Goal: Information Seeking & Learning: Understand process/instructions

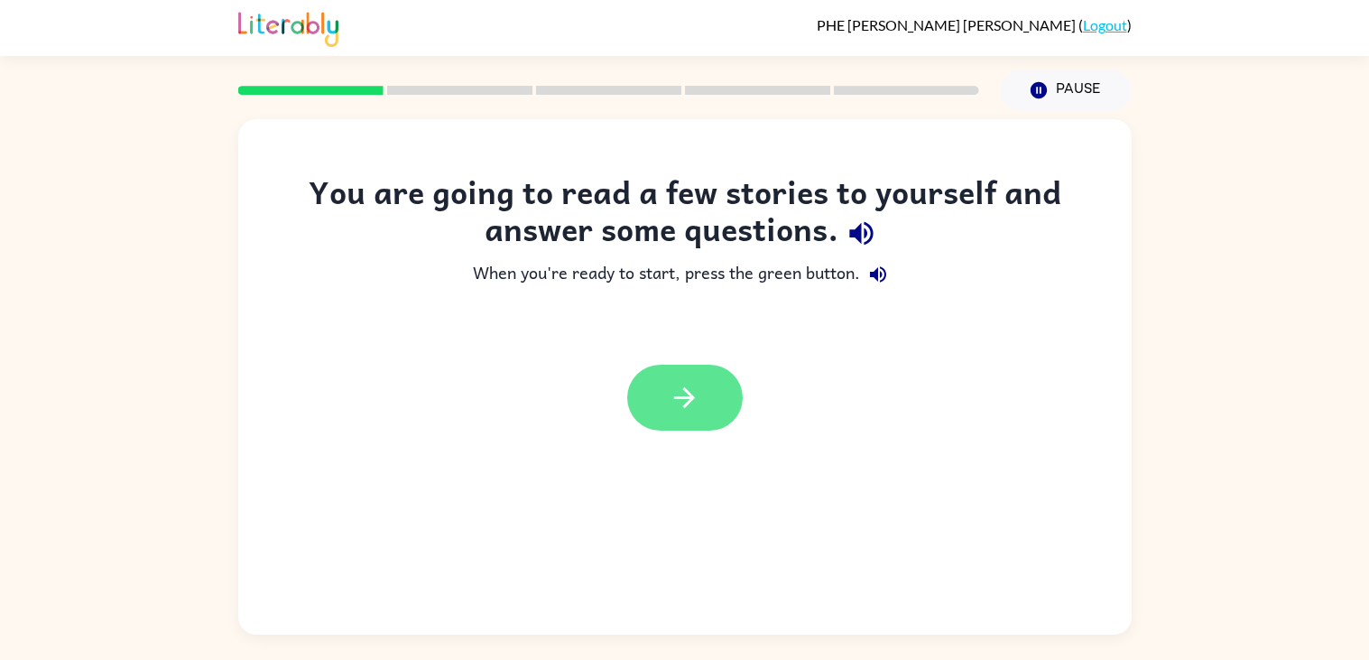
click at [722, 405] on button "button" at bounding box center [685, 398] width 116 height 66
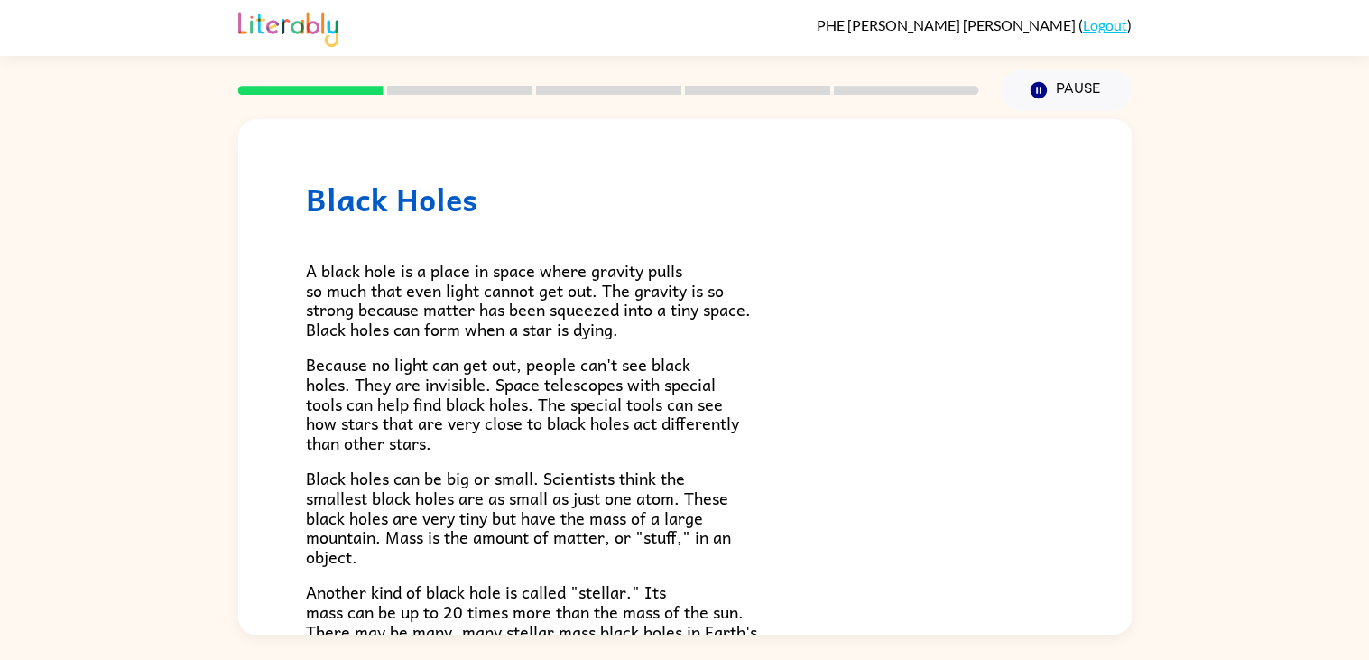
click at [771, 390] on p "Because no light can get out, people can't see black holes. They are invisible.…" at bounding box center [685, 403] width 758 height 97
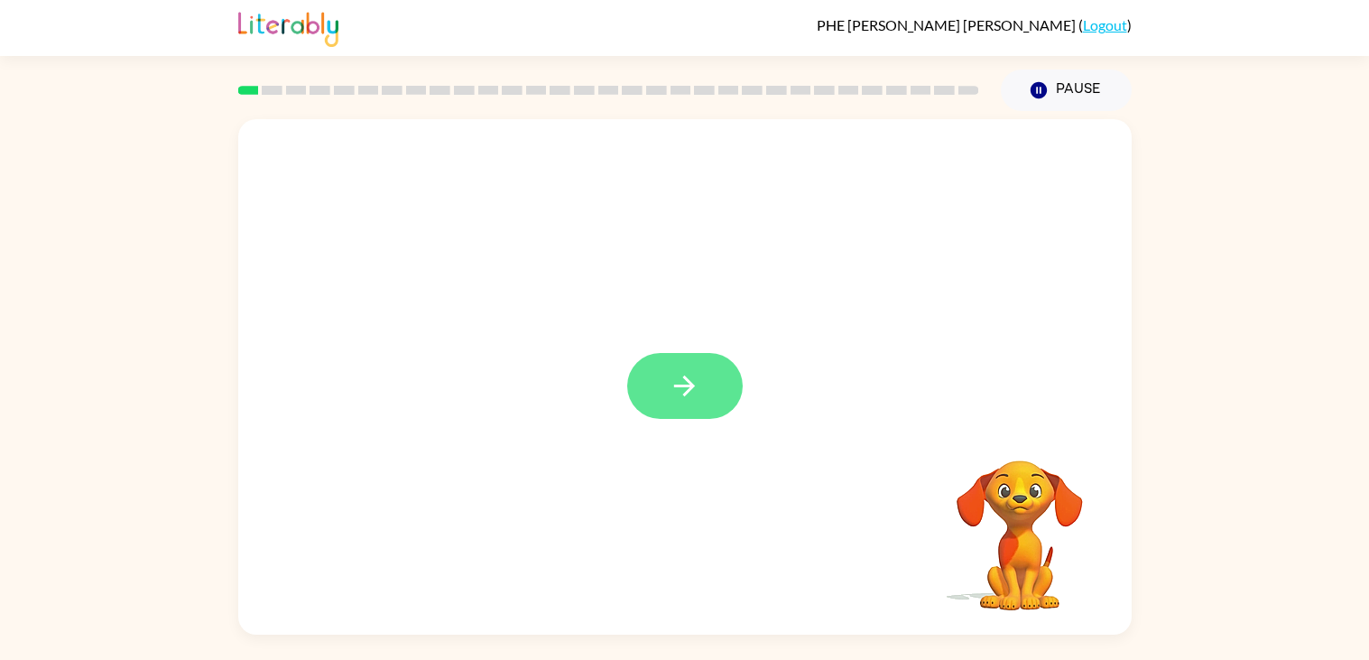
click at [673, 386] on icon "button" at bounding box center [685, 386] width 32 height 32
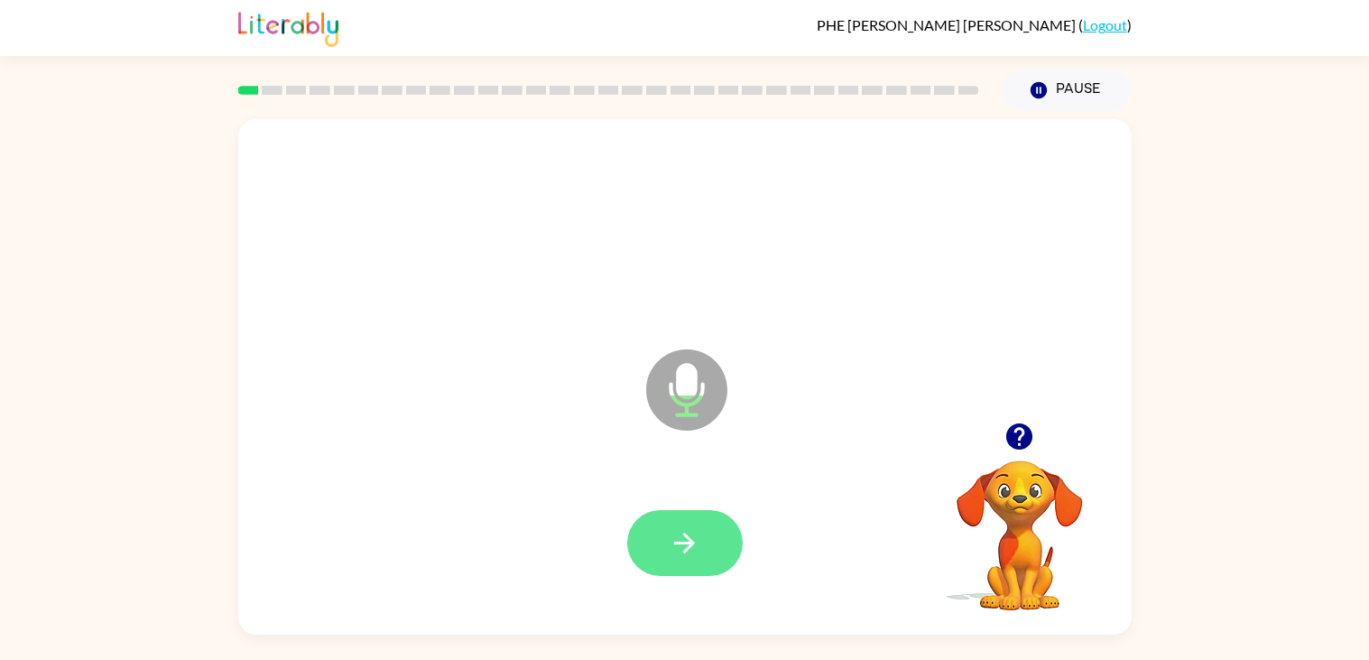
click at [647, 559] on button "button" at bounding box center [685, 543] width 116 height 66
click at [1009, 436] on icon "button" at bounding box center [1020, 436] width 26 height 26
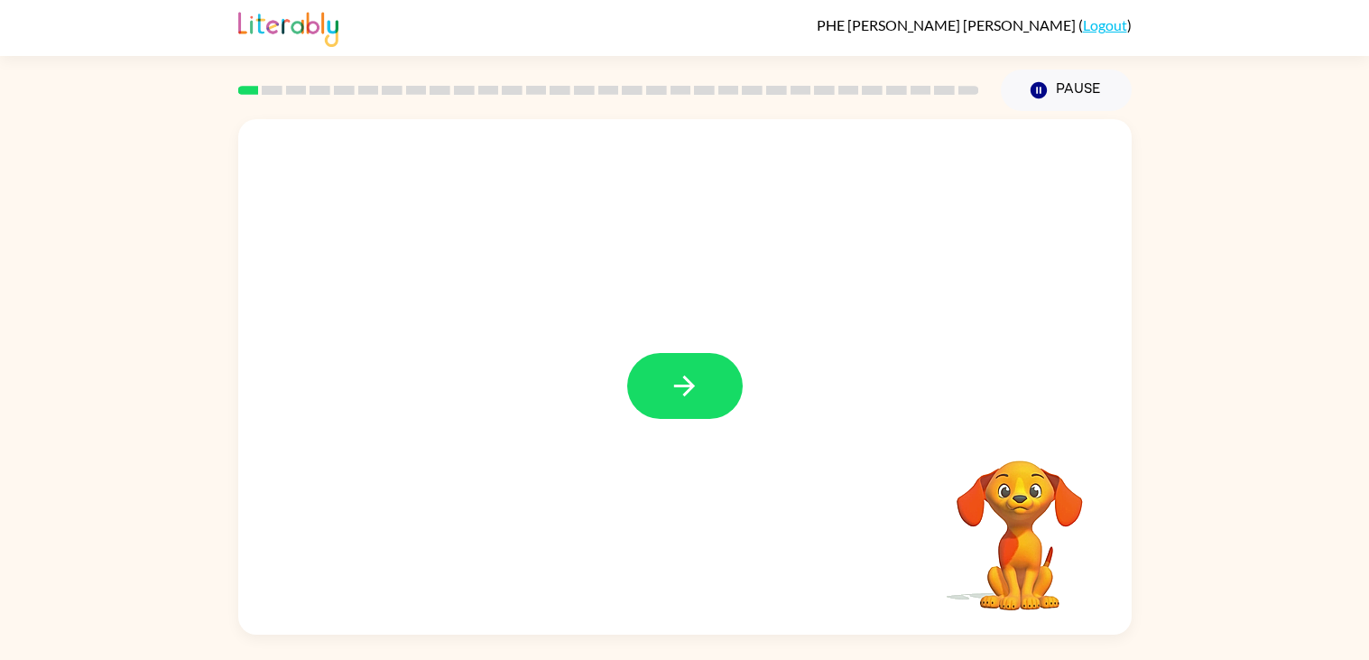
click at [721, 416] on div at bounding box center [685, 386] width 116 height 66
click at [721, 411] on button "button" at bounding box center [685, 386] width 116 height 66
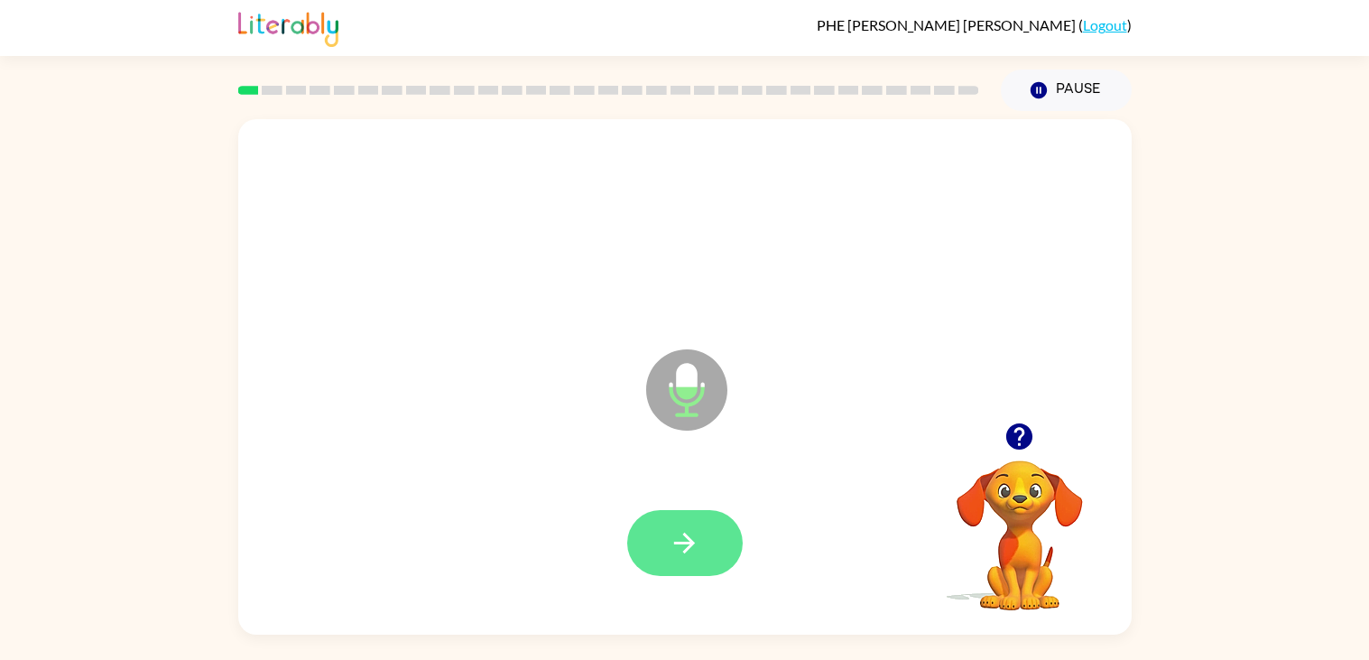
click at [673, 533] on icon "button" at bounding box center [685, 543] width 32 height 32
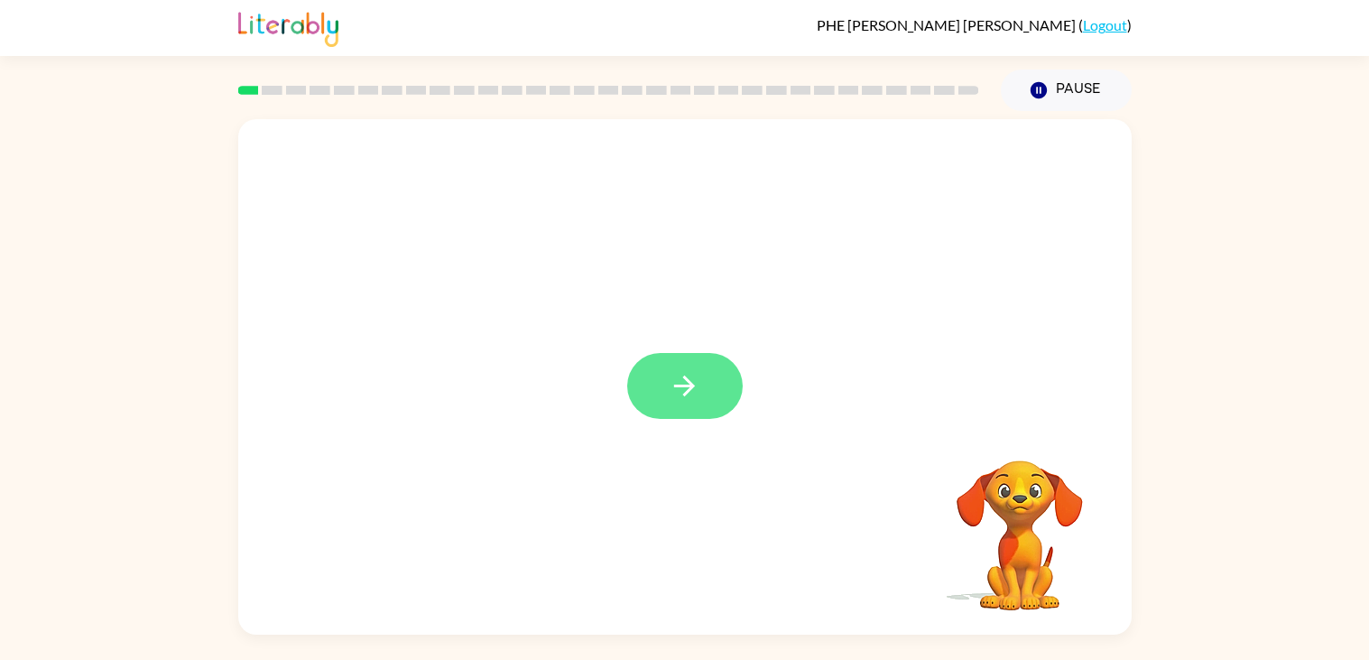
click at [683, 394] on icon "button" at bounding box center [685, 386] width 32 height 32
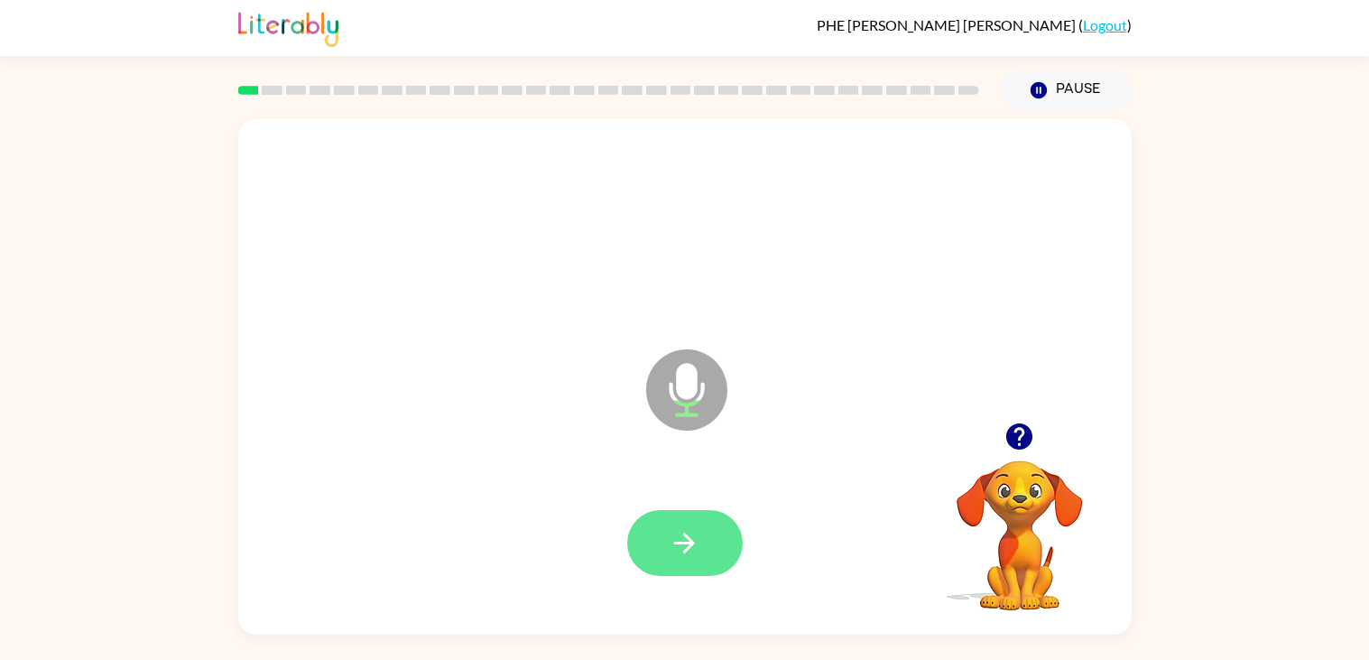
click at [675, 532] on icon "button" at bounding box center [685, 543] width 32 height 32
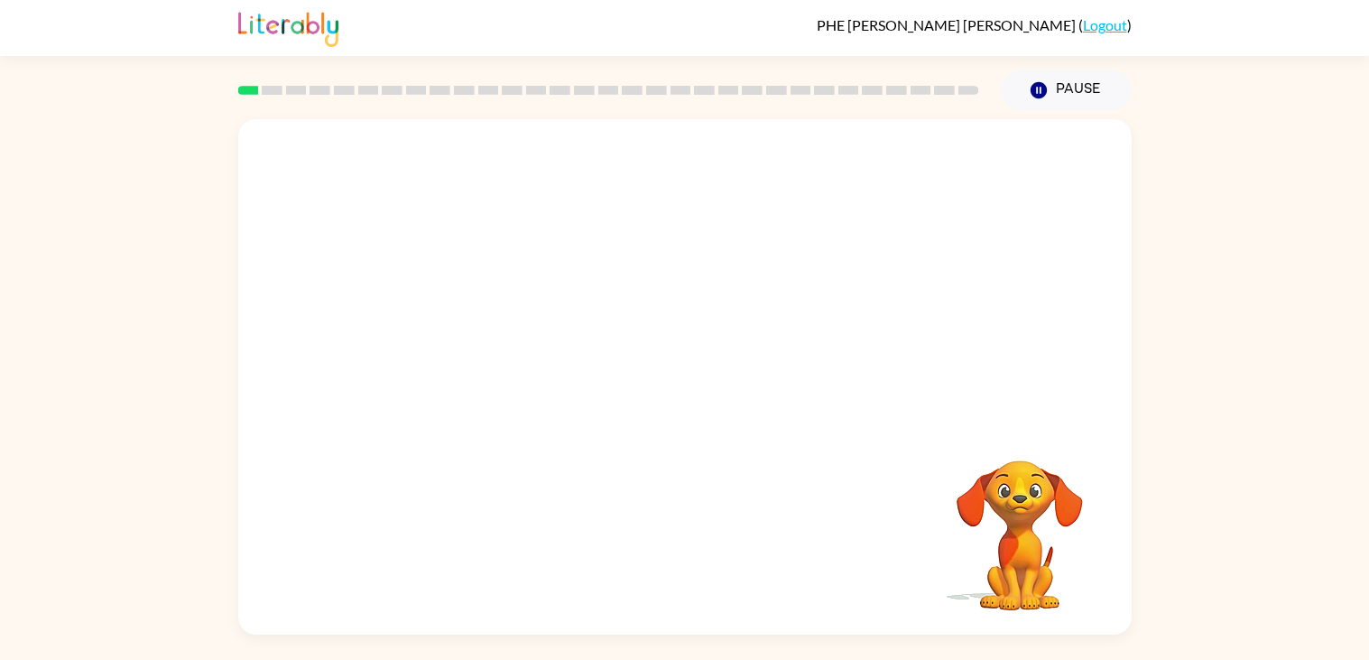
click at [320, 400] on div at bounding box center [685, 270] width 894 height 303
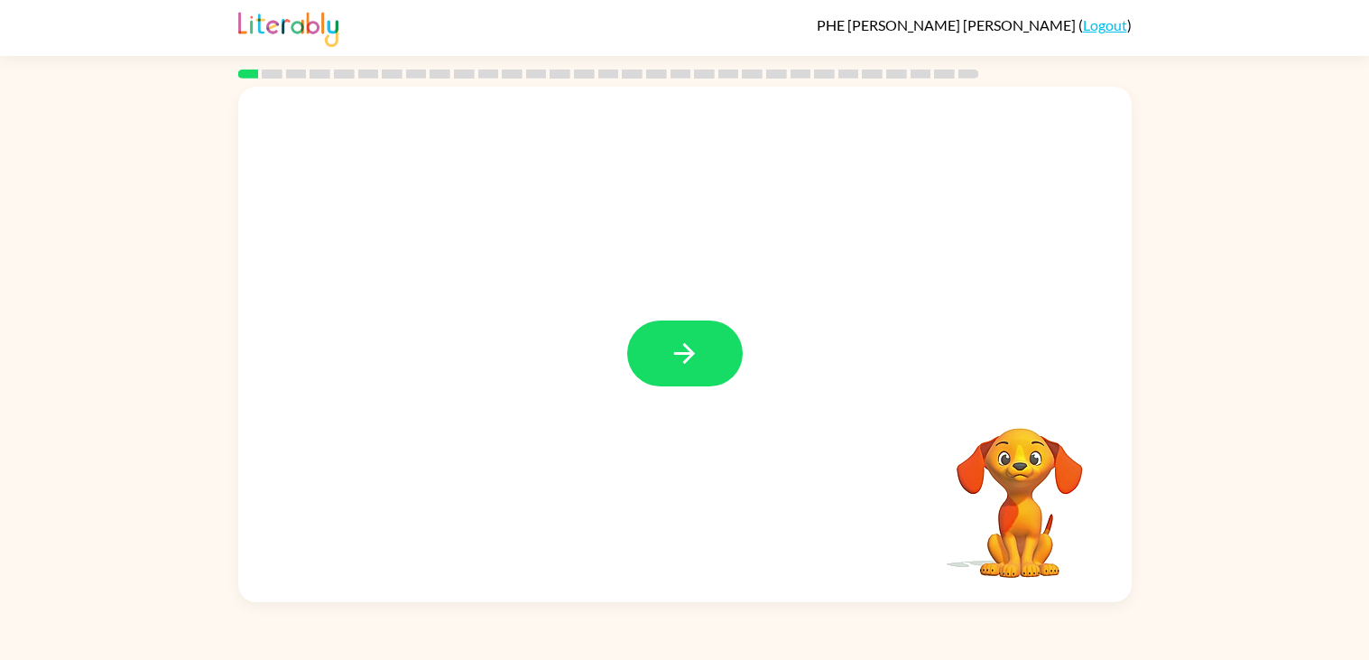
click at [696, 418] on div at bounding box center [685, 344] width 894 height 515
click at [655, 382] on button "button" at bounding box center [685, 353] width 116 height 66
click at [667, 358] on div at bounding box center [685, 344] width 894 height 515
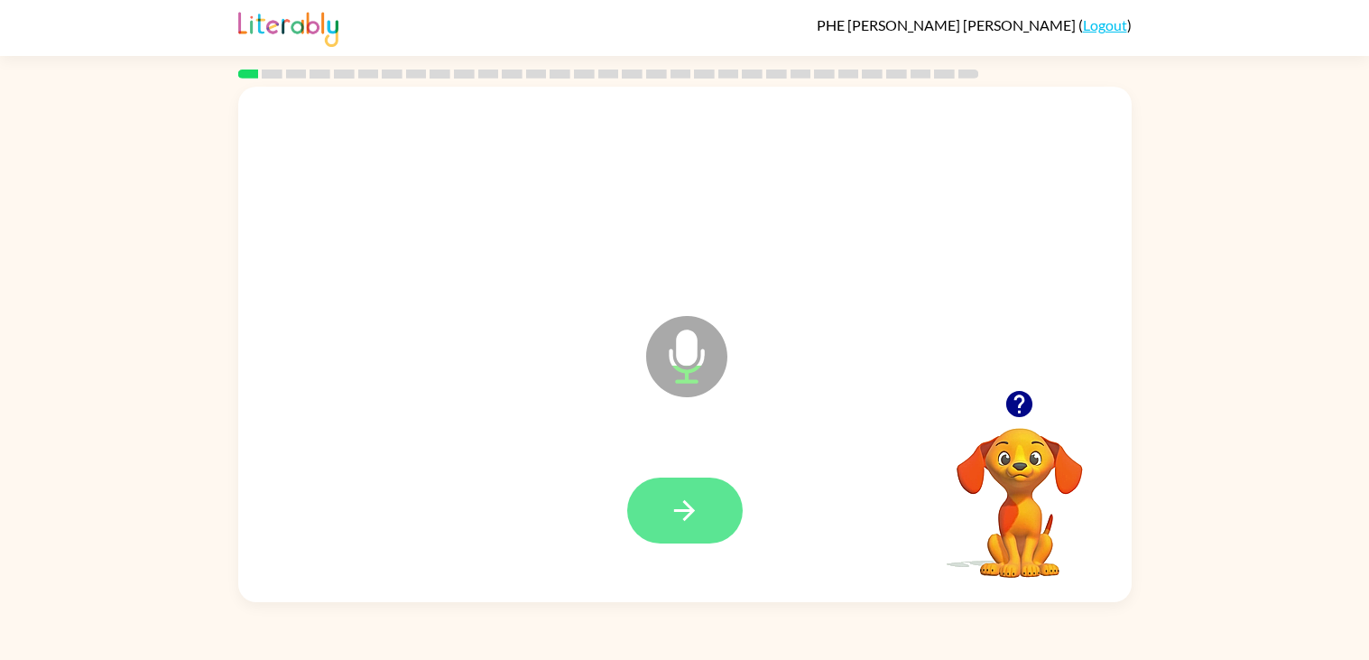
click at [657, 540] on button "button" at bounding box center [685, 511] width 116 height 66
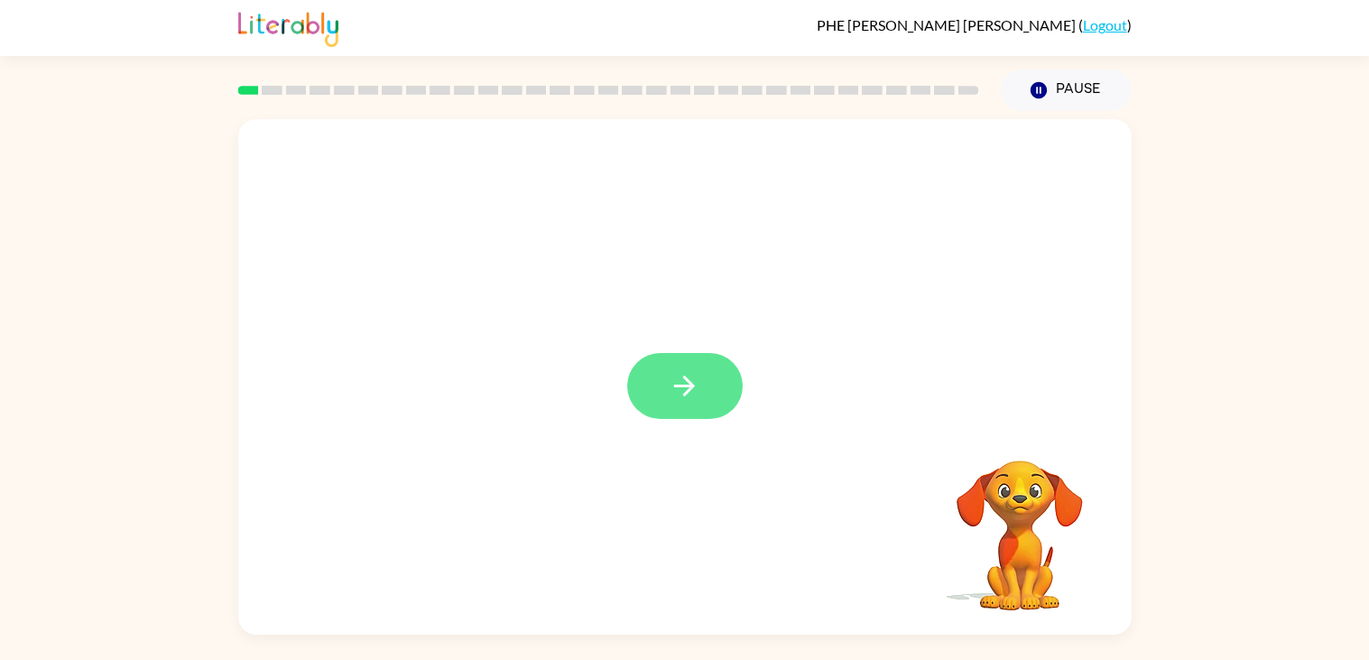
click at [692, 392] on icon "button" at bounding box center [685, 386] width 32 height 32
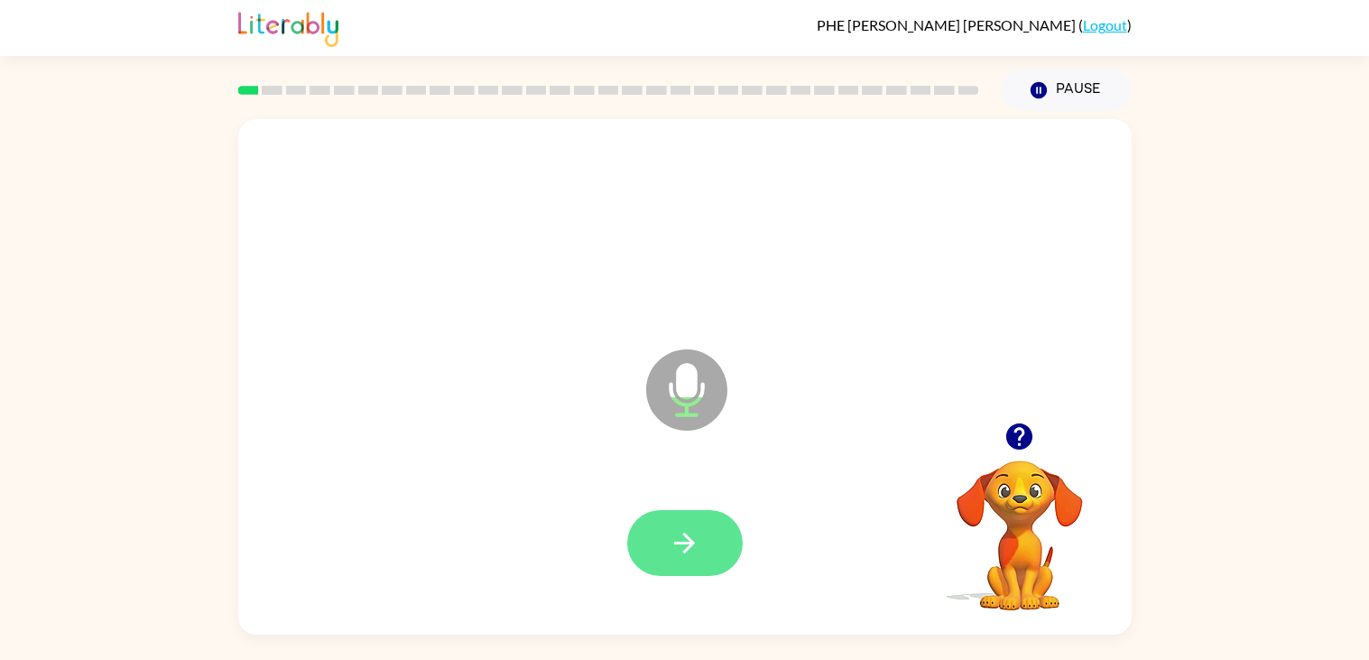
click at [672, 573] on button "button" at bounding box center [685, 543] width 116 height 66
click at [664, 555] on button "button" at bounding box center [685, 543] width 116 height 66
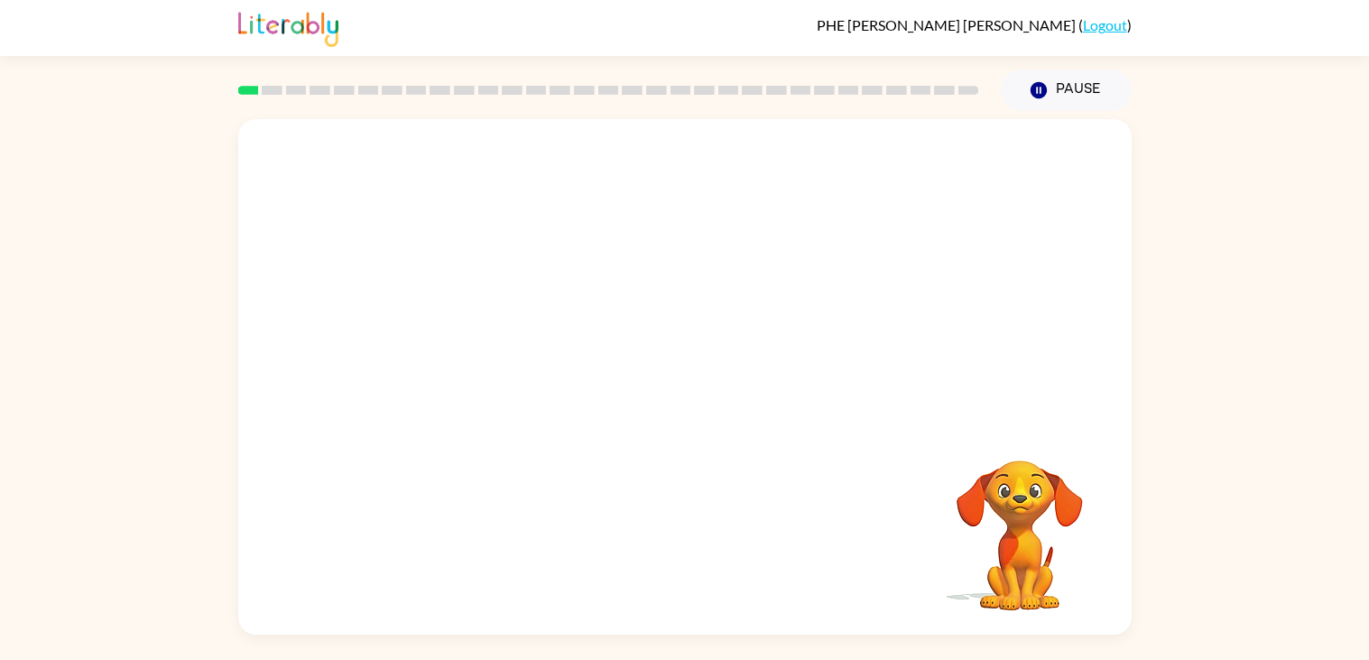
click at [349, 390] on div at bounding box center [685, 270] width 894 height 303
click at [821, 468] on div "Your browser must support playing .mp4 files to use Literably. Please try using…" at bounding box center [685, 376] width 894 height 515
click at [721, 424] on div "Your browser must support playing .mp4 files to use Literably. Please try using…" at bounding box center [685, 376] width 894 height 515
click at [598, 493] on div "Your browser must support playing .mp4 files to use Literably. Please try using…" at bounding box center [685, 376] width 894 height 515
click at [1038, 559] on video "Your browser must support playing .mp4 files to use Literably. Please try using…" at bounding box center [1020, 522] width 181 height 181
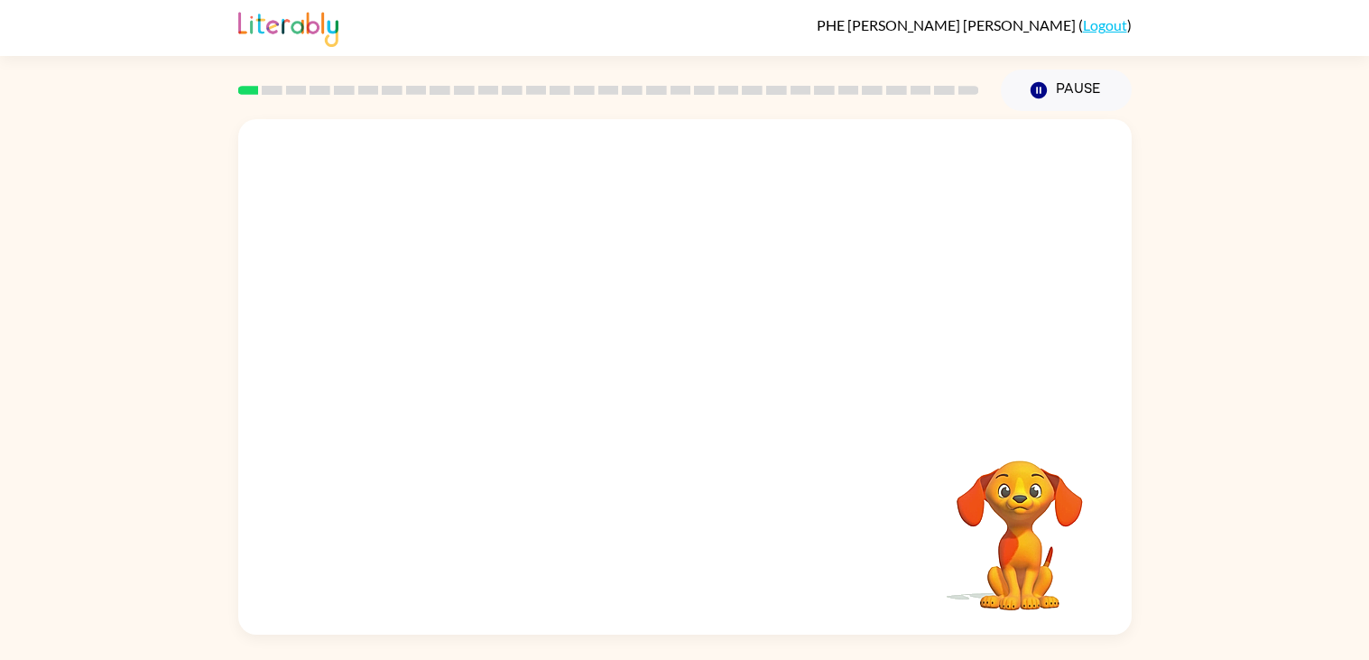
click at [251, 189] on div at bounding box center [685, 270] width 894 height 303
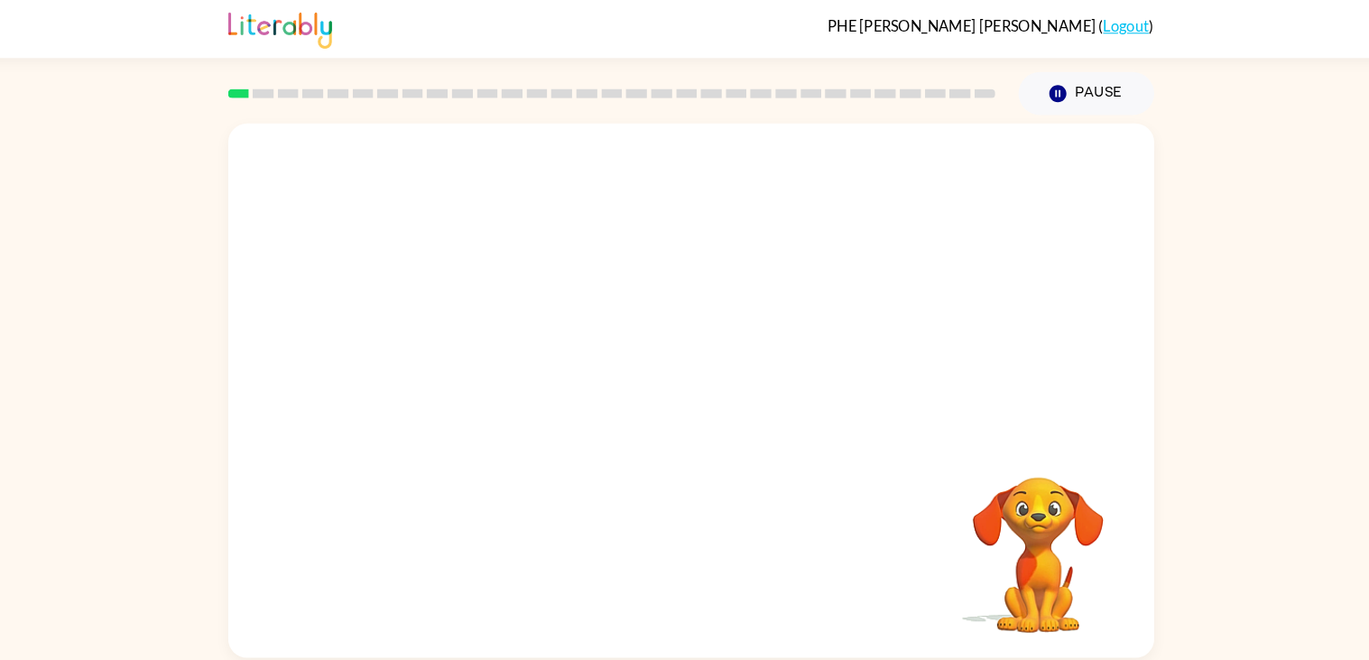
click at [995, 554] on video "Your browser must support playing .mp4 files to use Literably. Please try using…" at bounding box center [1020, 522] width 181 height 181
click at [1006, 532] on video "Your browser must support playing .mp4 files to use Literably. Please try using…" at bounding box center [1020, 522] width 181 height 181
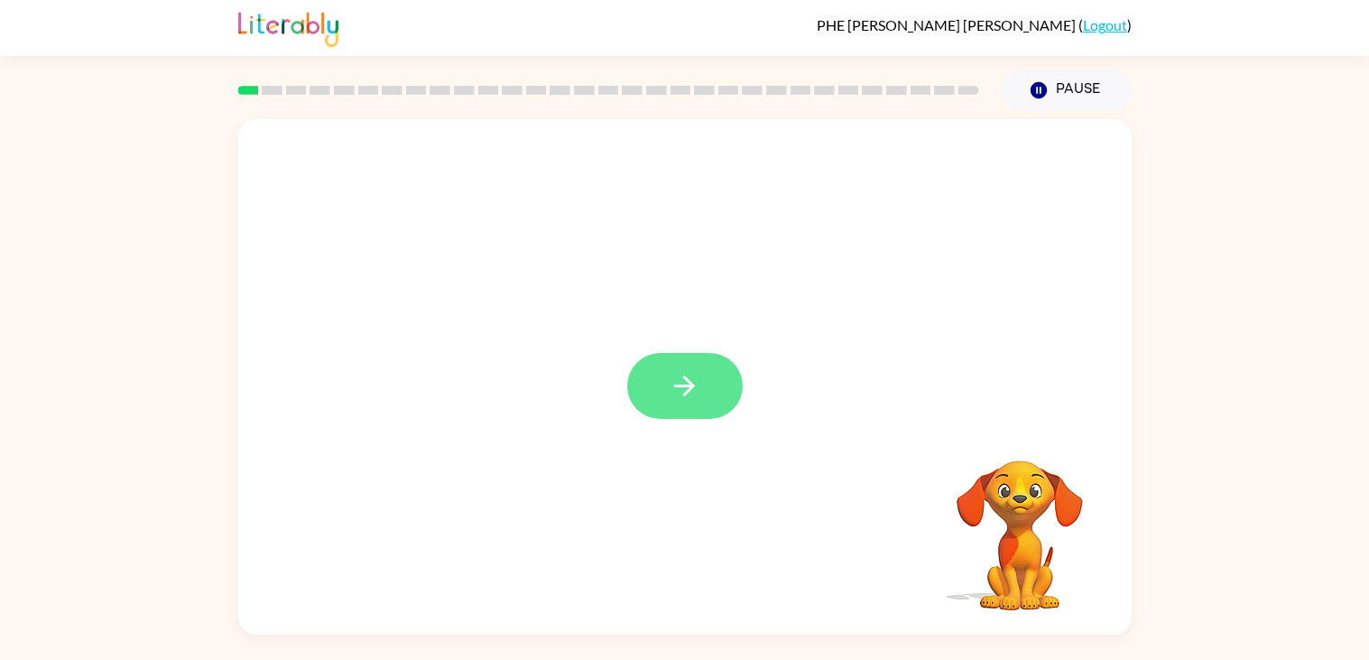
click at [721, 397] on button "button" at bounding box center [685, 386] width 116 height 66
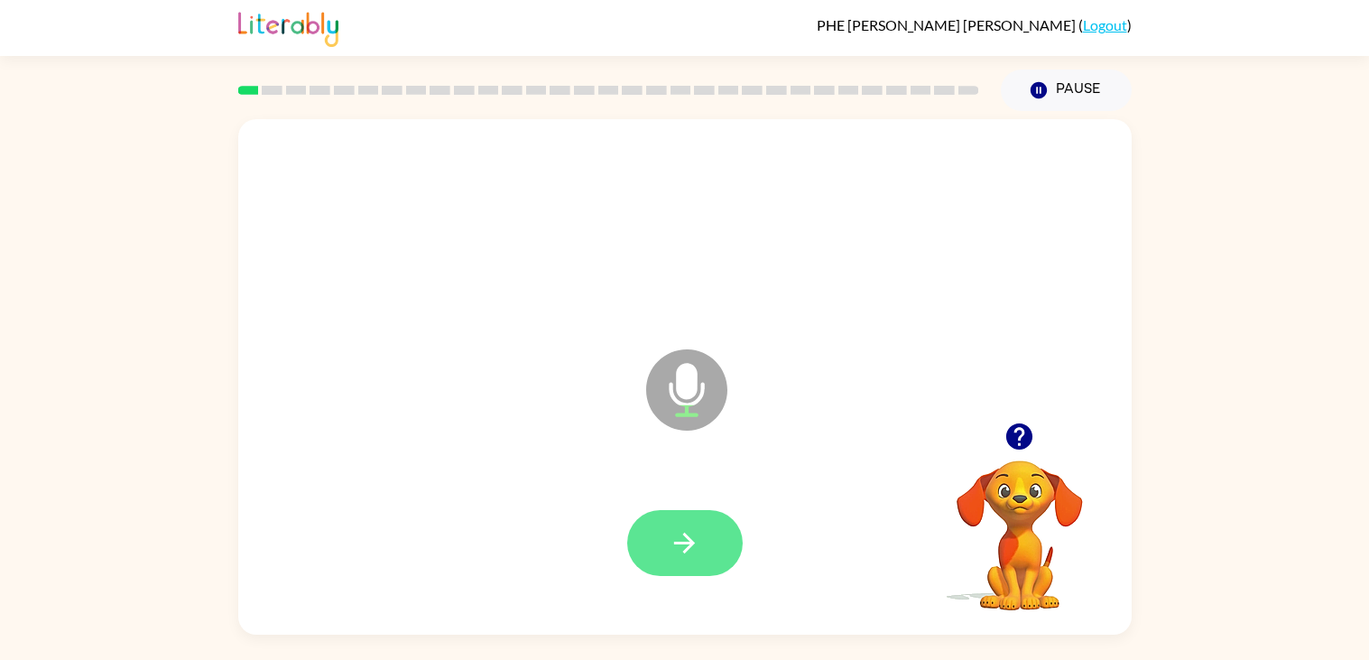
click at [693, 558] on icon "button" at bounding box center [685, 543] width 32 height 32
click at [660, 531] on button "button" at bounding box center [685, 543] width 116 height 66
click at [629, 563] on div at bounding box center [685, 543] width 116 height 66
click at [605, 535] on div at bounding box center [685, 543] width 858 height 148
click at [682, 564] on button "button" at bounding box center [685, 543] width 116 height 66
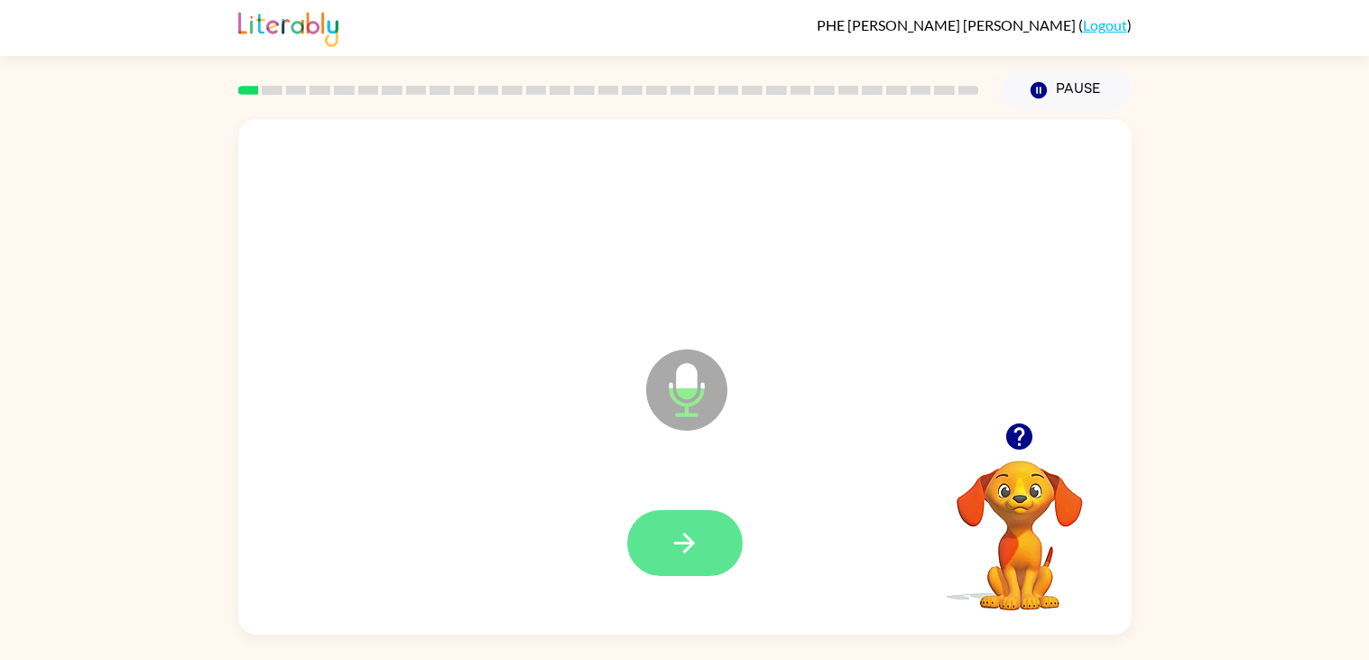
click at [682, 559] on button "button" at bounding box center [685, 543] width 116 height 66
click at [696, 573] on button "button" at bounding box center [685, 543] width 116 height 66
click at [701, 585] on div at bounding box center [685, 543] width 858 height 148
click at [685, 559] on button "button" at bounding box center [685, 543] width 116 height 66
click at [656, 562] on button "button" at bounding box center [685, 543] width 116 height 66
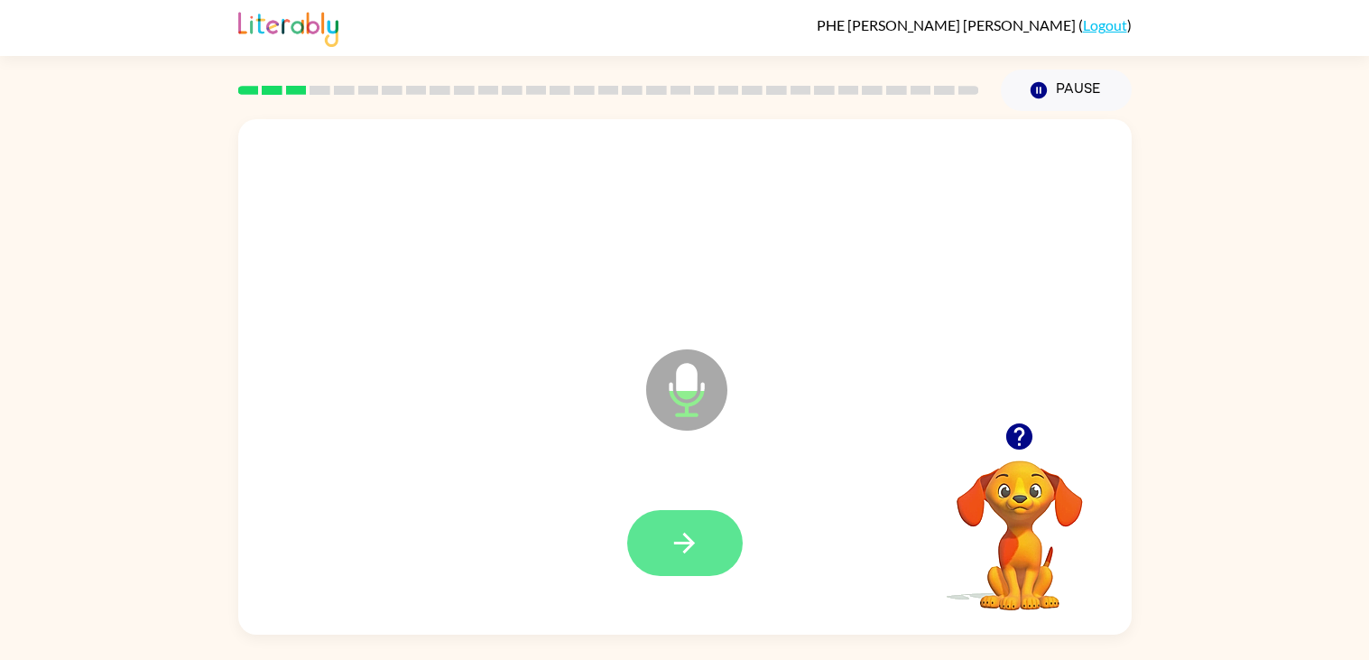
click at [672, 573] on button "button" at bounding box center [685, 543] width 116 height 66
click at [683, 559] on button "button" at bounding box center [685, 543] width 116 height 66
click at [647, 559] on button "button" at bounding box center [685, 543] width 116 height 66
click at [681, 597] on div at bounding box center [685, 543] width 858 height 148
click at [652, 555] on button "button" at bounding box center [685, 543] width 116 height 66
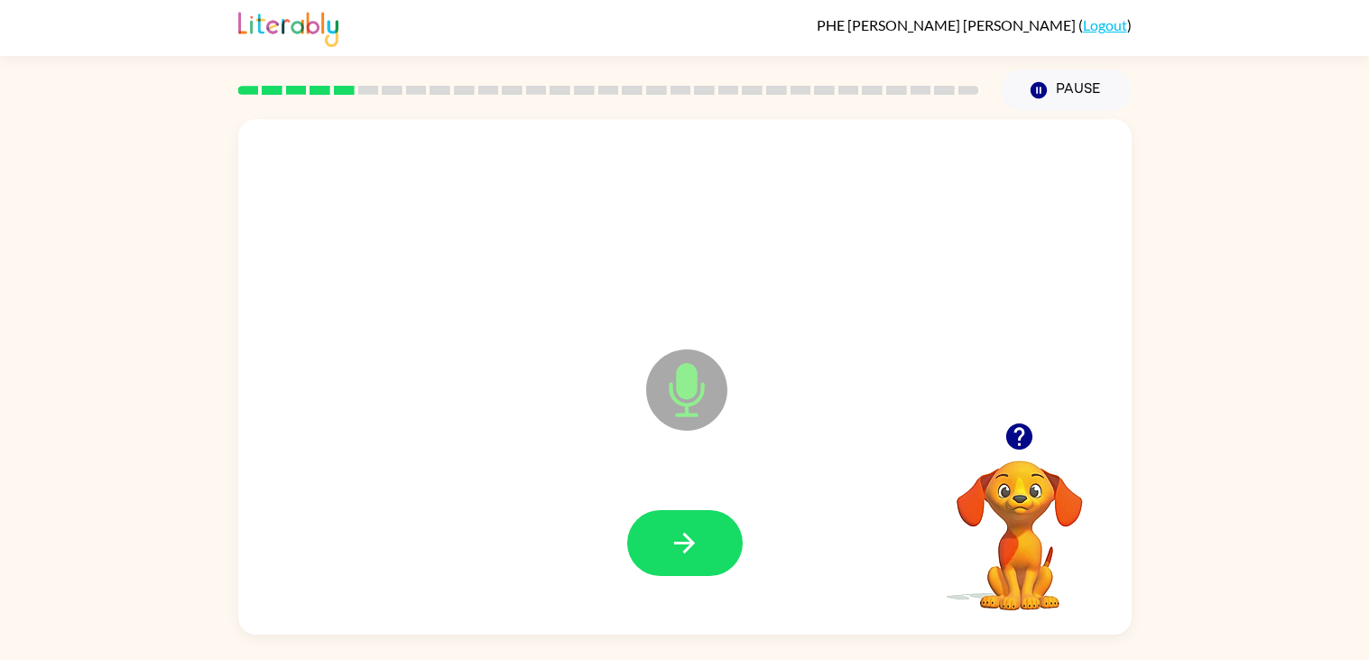
click at [1032, 448] on icon "button" at bounding box center [1020, 437] width 32 height 32
click at [683, 531] on icon "button" at bounding box center [685, 543] width 32 height 32
click at [673, 547] on icon "button" at bounding box center [685, 543] width 32 height 32
click at [659, 559] on button "button" at bounding box center [685, 543] width 116 height 66
click at [672, 575] on button "button" at bounding box center [685, 543] width 116 height 66
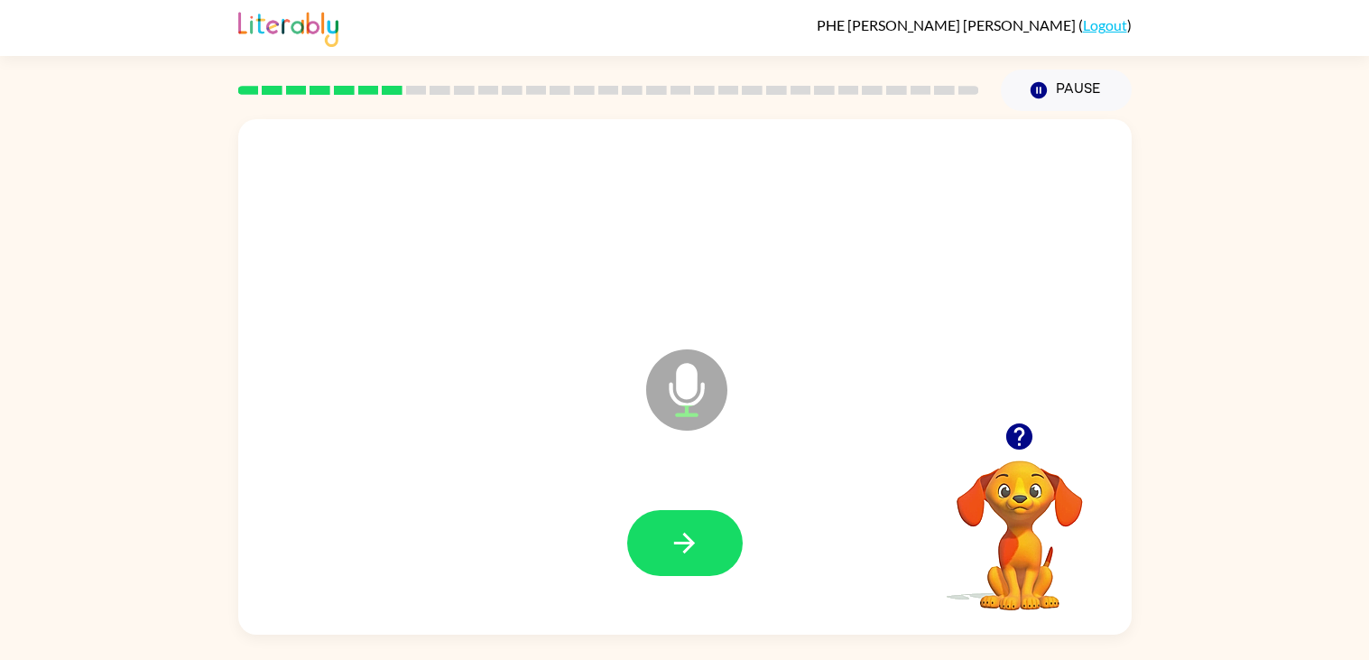
click at [1025, 442] on icon "button" at bounding box center [1020, 436] width 26 height 26
click at [683, 586] on div at bounding box center [685, 543] width 858 height 148
click at [738, 545] on button "button" at bounding box center [685, 543] width 116 height 66
click at [724, 578] on div at bounding box center [685, 543] width 858 height 148
click at [691, 569] on button "button" at bounding box center [685, 543] width 116 height 66
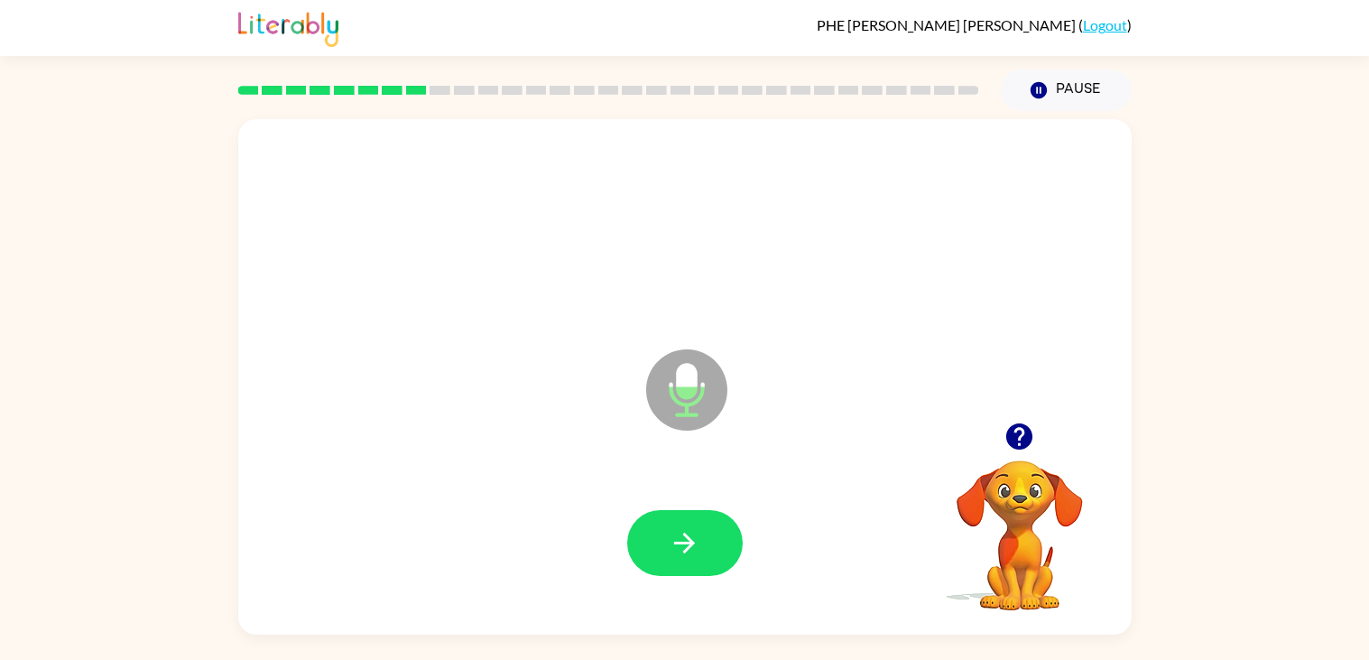
click at [731, 583] on div at bounding box center [685, 543] width 858 height 148
click at [723, 528] on button "button" at bounding box center [685, 543] width 116 height 66
click at [998, 441] on button "button" at bounding box center [1020, 436] width 46 height 46
click at [1022, 436] on video "Your browser must support playing .mp4 files to use Literably. Please try using…" at bounding box center [1020, 522] width 181 height 181
click at [694, 533] on icon "button" at bounding box center [685, 543] width 32 height 32
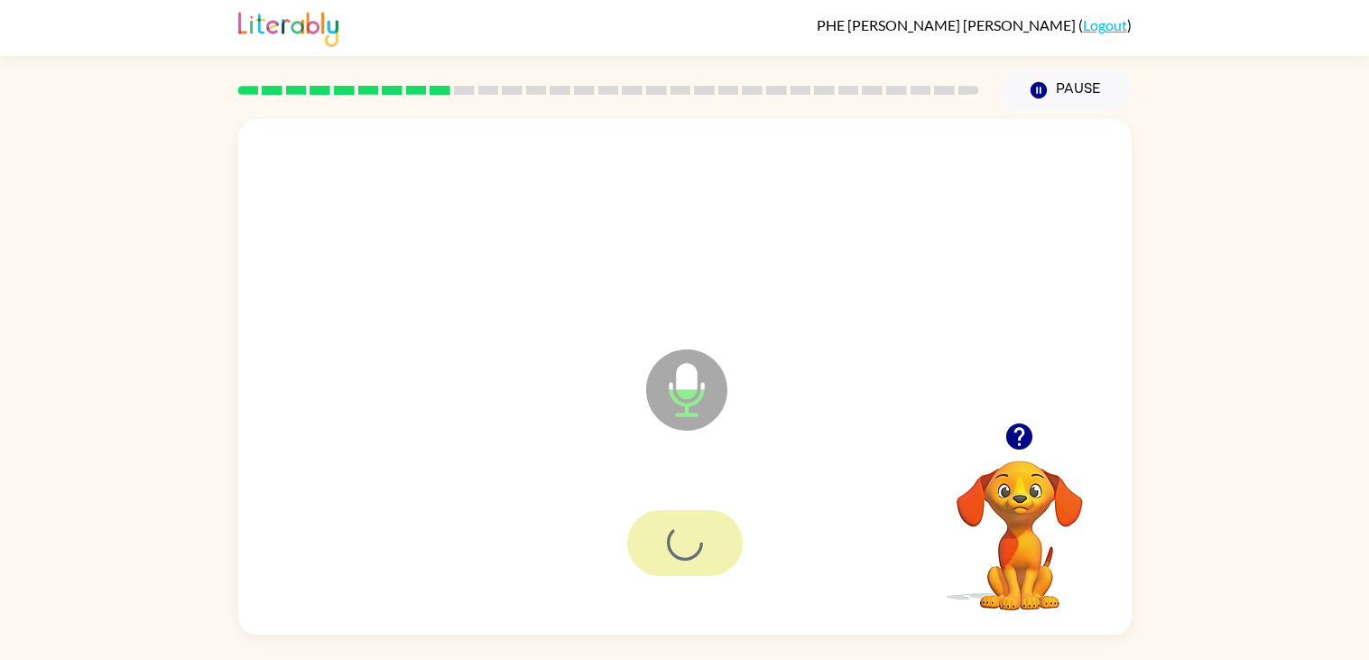
click at [647, 554] on div at bounding box center [685, 543] width 116 height 66
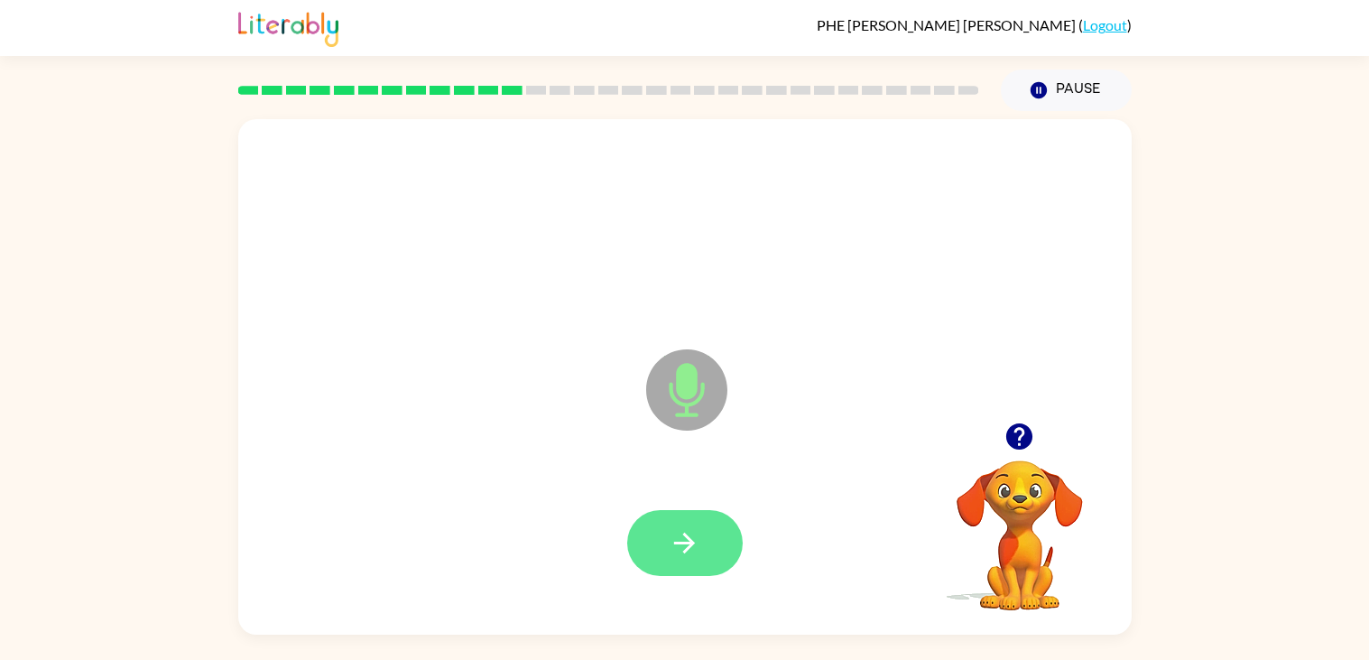
click at [715, 561] on button "button" at bounding box center [685, 543] width 116 height 66
click at [721, 520] on div at bounding box center [685, 543] width 116 height 66
click at [696, 539] on icon "button" at bounding box center [685, 543] width 32 height 32
click at [946, 475] on video "Your browser must support playing .mp4 files to use Literably. Please try using…" at bounding box center [1020, 522] width 181 height 181
click at [1025, 486] on video "Your browser must support playing .mp4 files to use Literably. Please try using…" at bounding box center [1020, 522] width 181 height 181
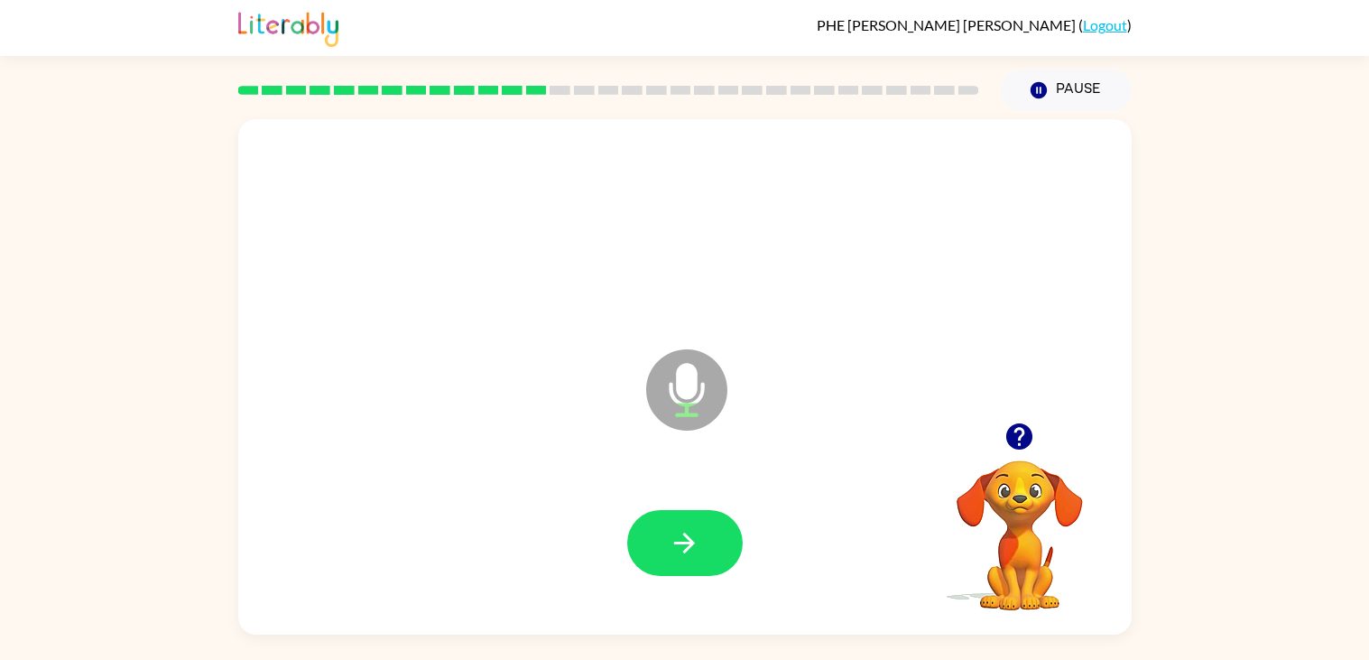
click at [1004, 457] on div at bounding box center [1020, 436] width 181 height 46
click at [1032, 437] on icon "button" at bounding box center [1020, 436] width 26 height 26
click at [647, 510] on div at bounding box center [685, 543] width 116 height 66
click at [672, 535] on icon "button" at bounding box center [685, 543] width 32 height 32
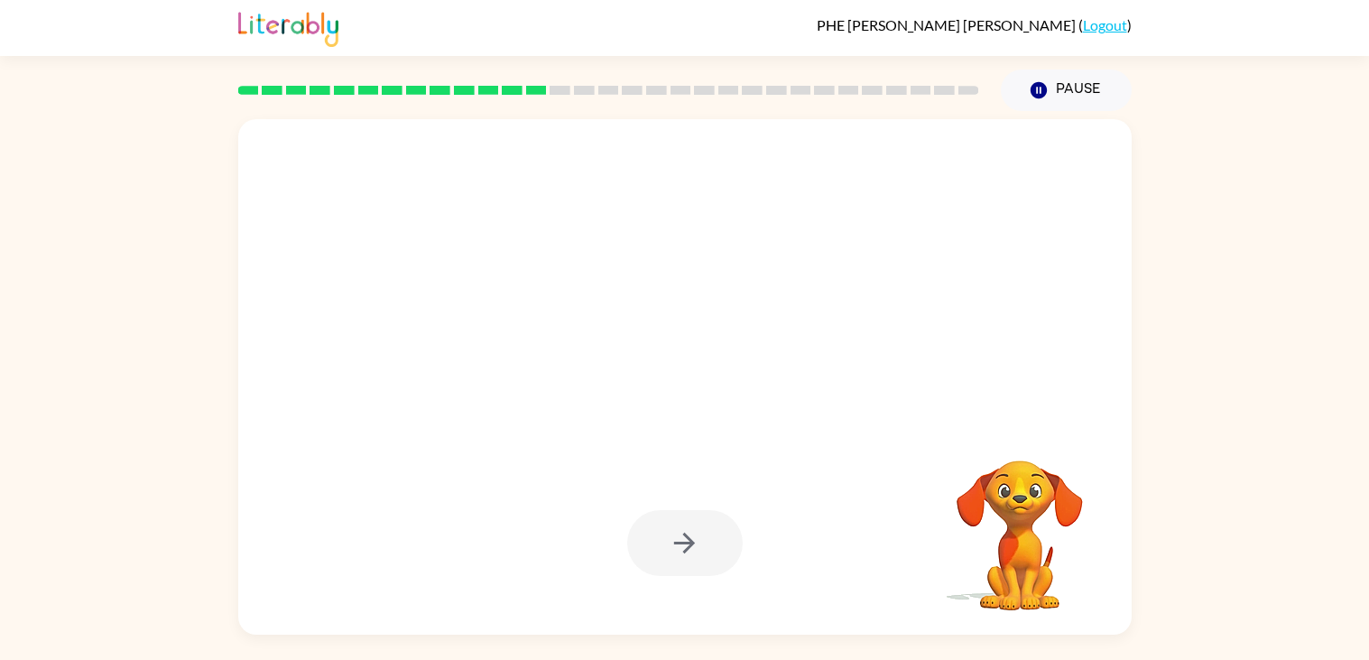
click at [0, 287] on div "Your browser must support playing .mp4 files to use Literably. Please try using…" at bounding box center [684, 373] width 1369 height 524
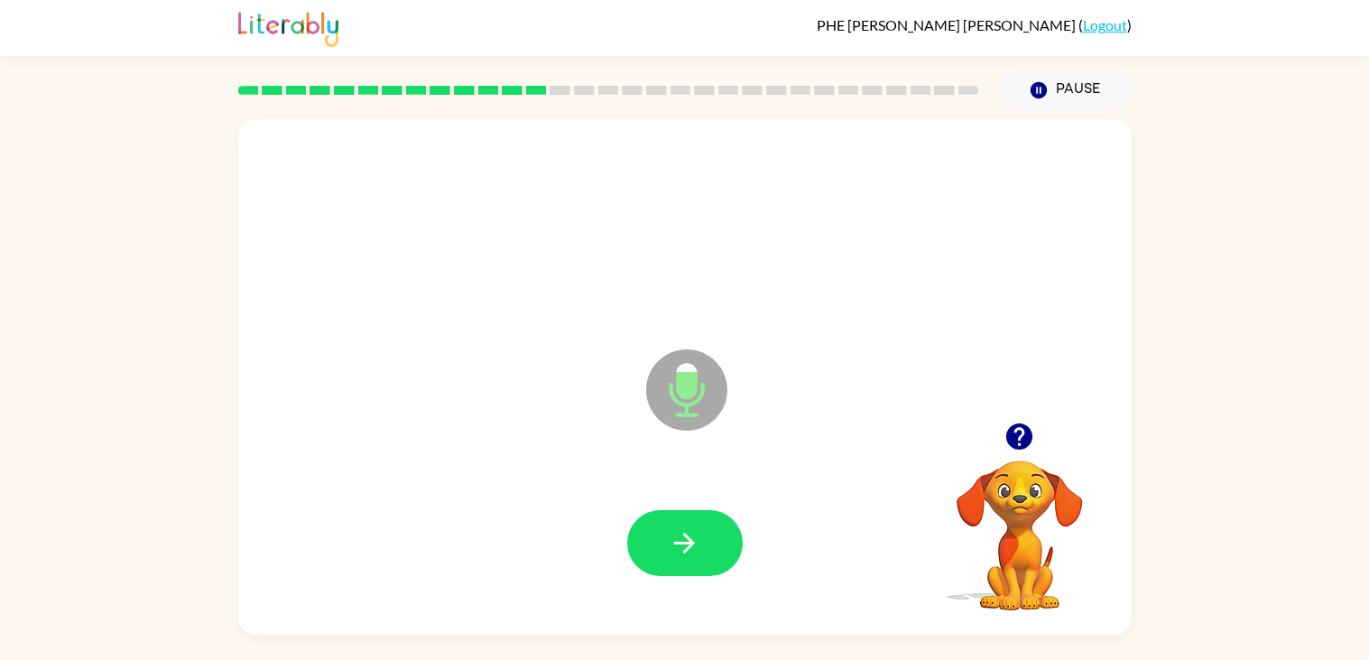
click at [675, 632] on div "Microphone The Microphone is here when it is your turn to talk" at bounding box center [685, 376] width 894 height 515
click at [669, 556] on icon "button" at bounding box center [685, 543] width 32 height 32
click at [661, 556] on div at bounding box center [685, 543] width 116 height 66
click at [693, 547] on div at bounding box center [685, 543] width 116 height 66
click at [1022, 455] on button "button" at bounding box center [1020, 436] width 46 height 46
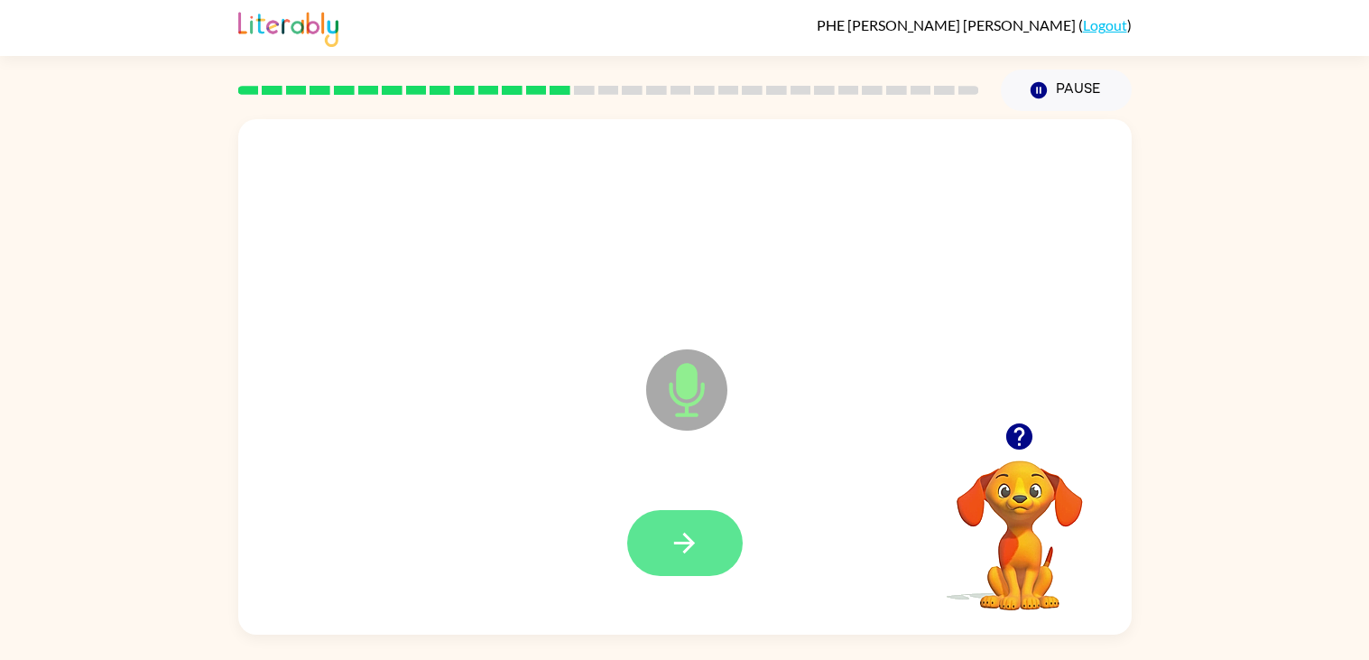
click at [696, 544] on icon "button" at bounding box center [685, 543] width 32 height 32
click at [713, 556] on button "button" at bounding box center [685, 543] width 116 height 66
